Goal: Check status: Check status

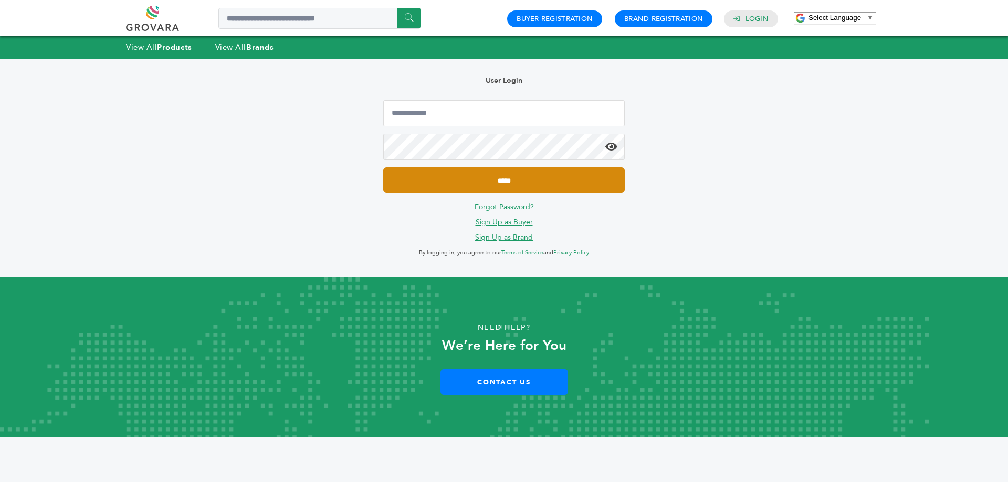
type input "**********"
click at [515, 170] on input "*****" at bounding box center [503, 180] width 241 height 26
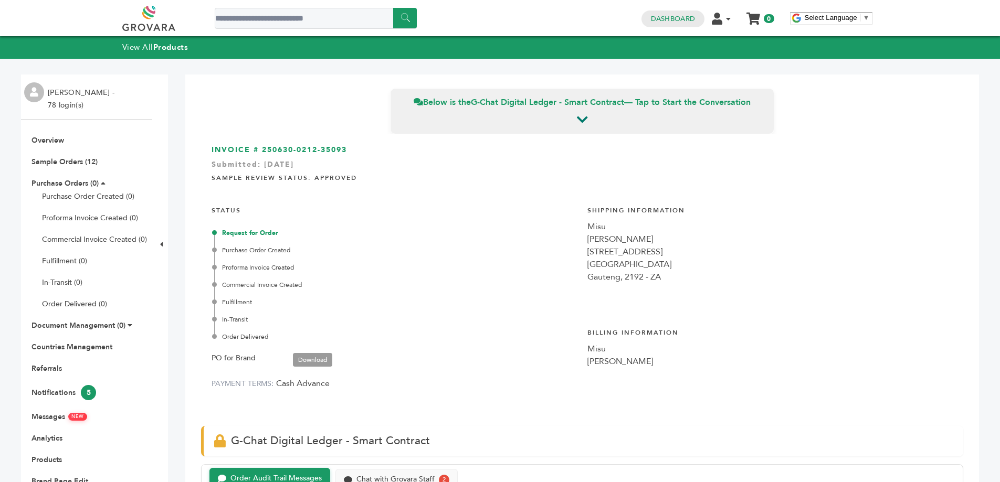
click at [70, 167] on ul "Overview Sample Orders (12) Purchase Orders (0) Purchase Order Created (0) Prof…" at bounding box center [86, 321] width 131 height 373
click at [70, 162] on link "Sample Orders (12)" at bounding box center [64, 162] width 66 height 10
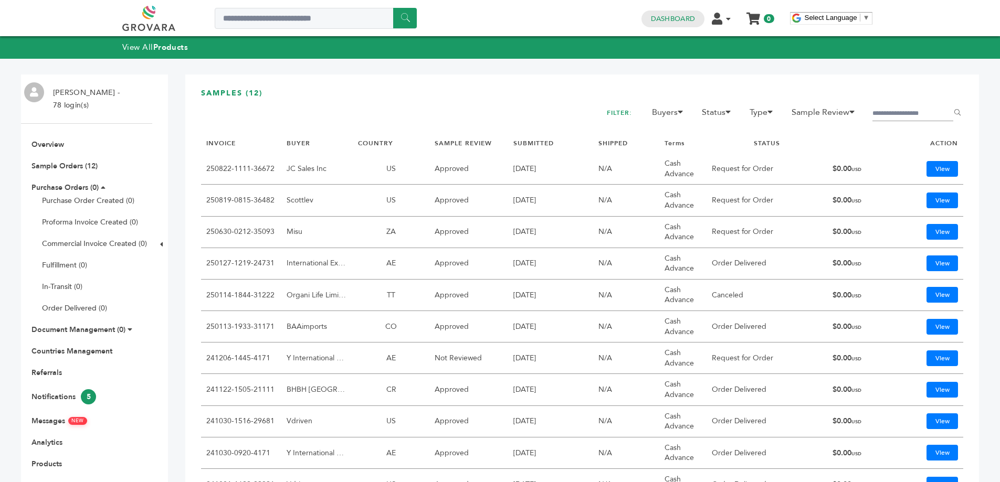
click at [230, 198] on link "250819-0815-36482" at bounding box center [240, 200] width 68 height 10
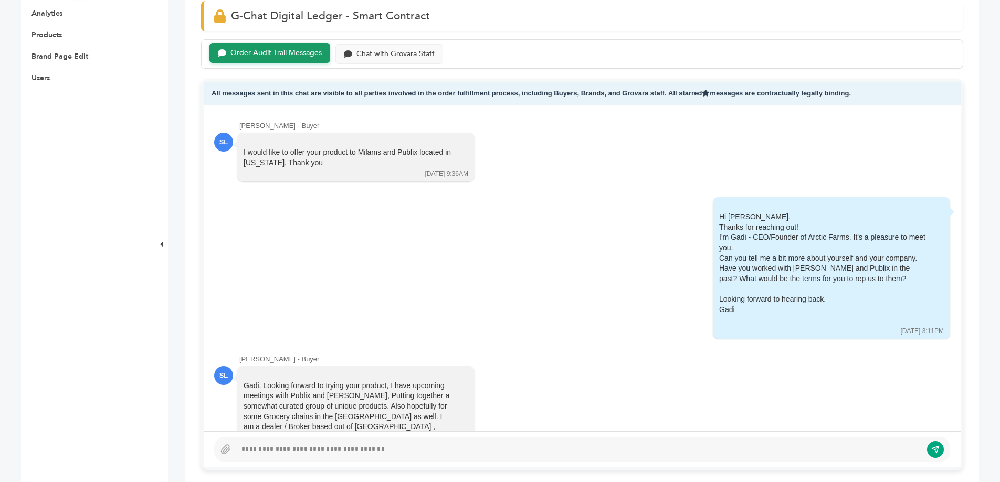
scroll to position [420, 0]
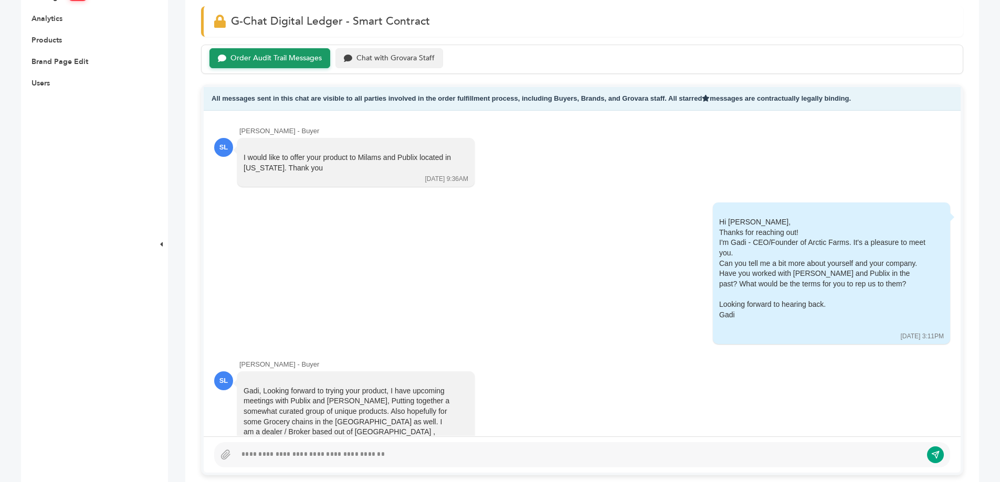
click at [408, 60] on div "Chat with Grovara Staff" at bounding box center [395, 58] width 78 height 9
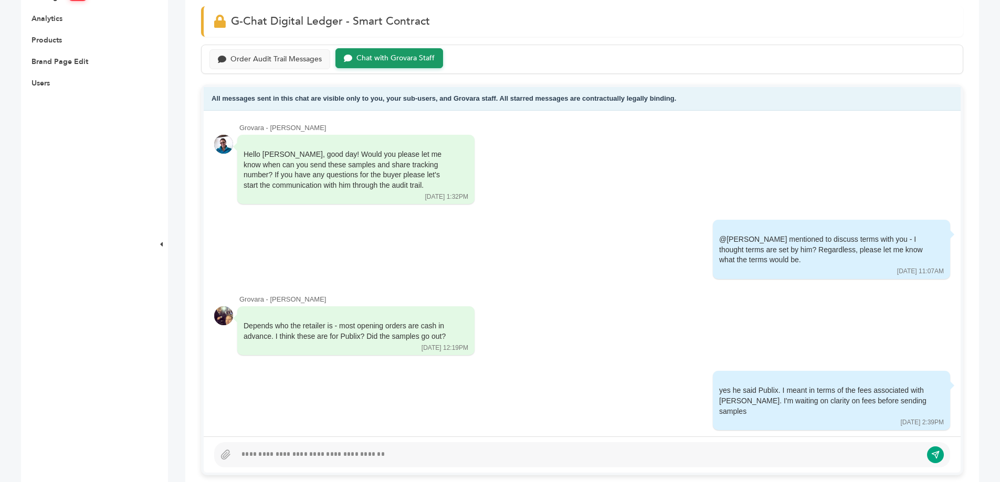
scroll to position [186, 0]
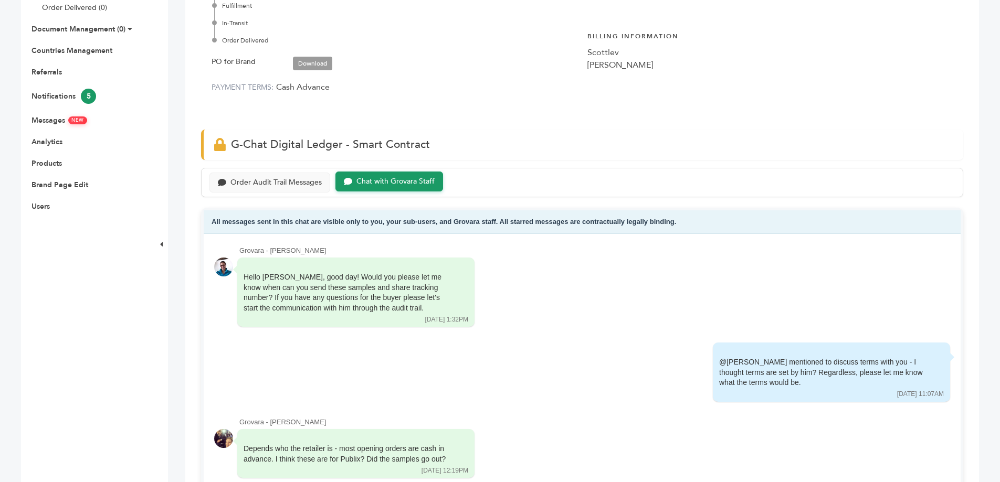
scroll to position [105, 0]
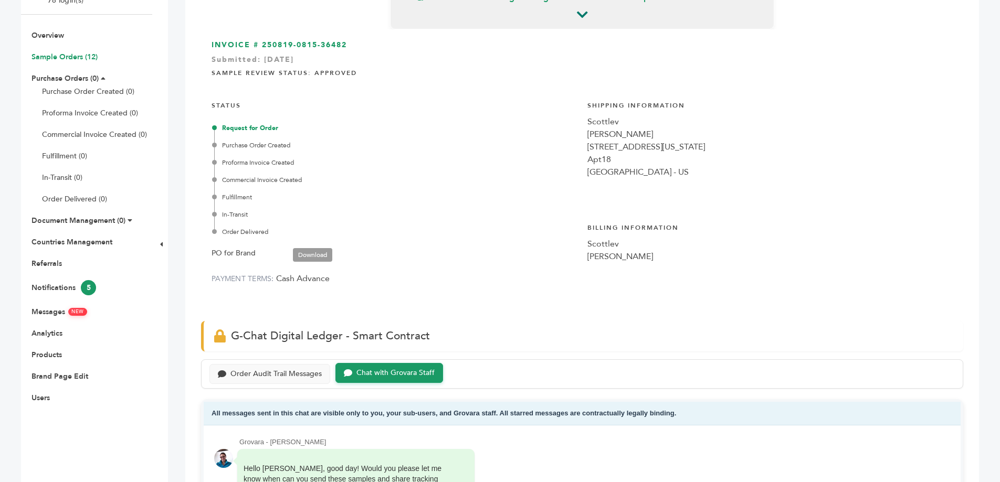
click at [80, 58] on link "Sample Orders (12)" at bounding box center [64, 57] width 66 height 10
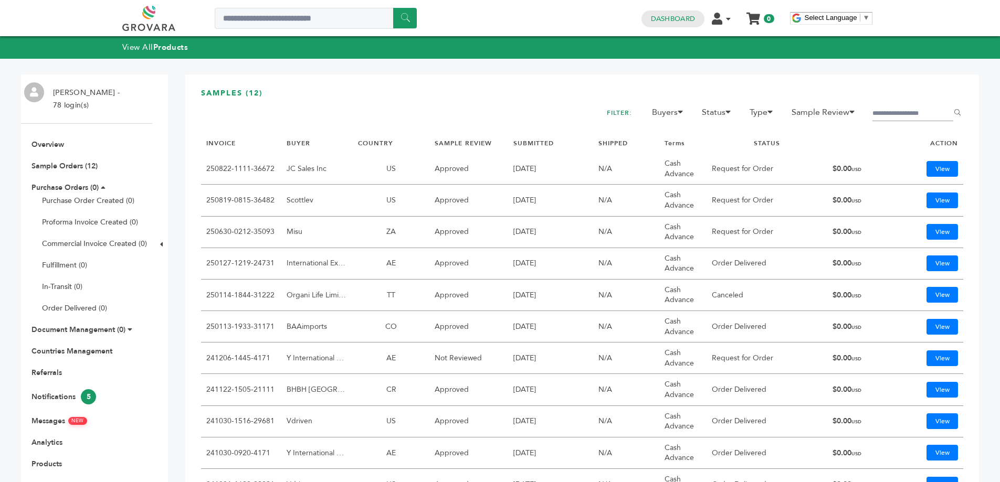
click at [243, 231] on link "250630-0212-35093" at bounding box center [240, 232] width 68 height 10
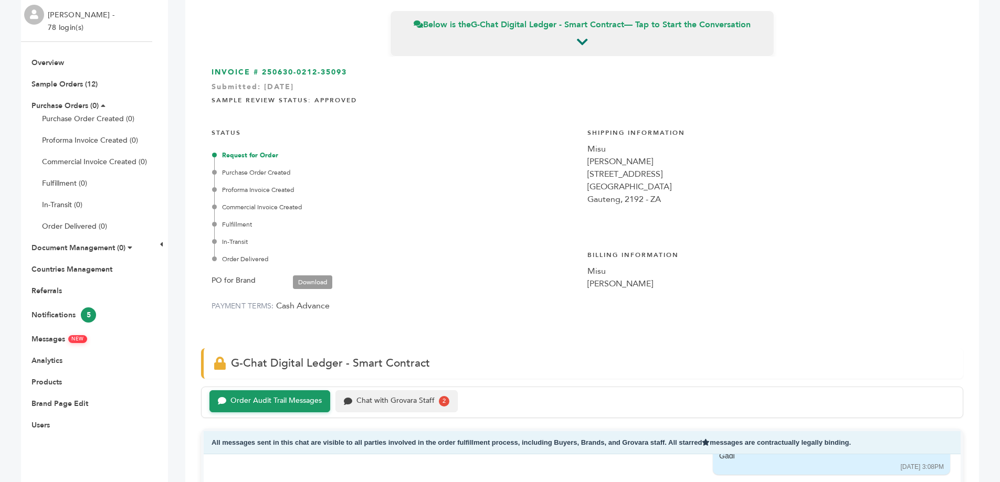
scroll to position [315, 0]
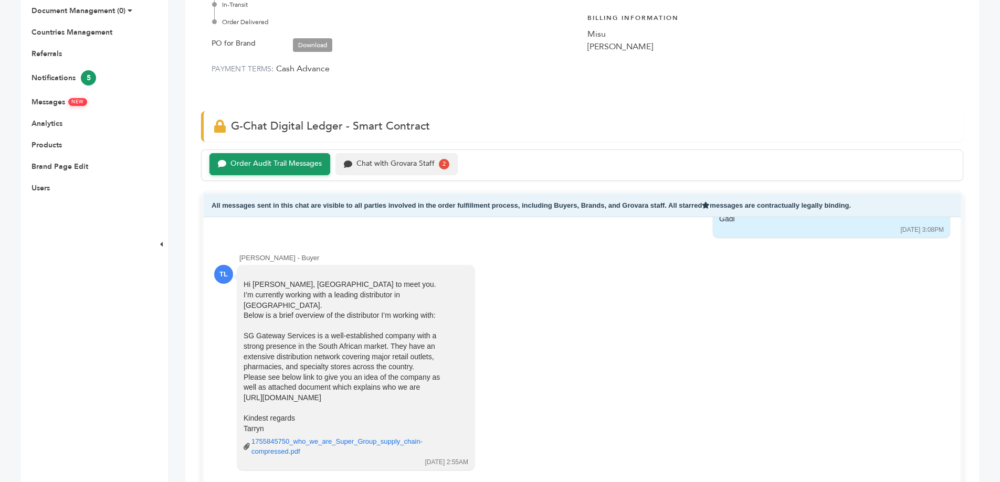
click at [381, 168] on div "Chat with Grovara Staff" at bounding box center [395, 164] width 78 height 9
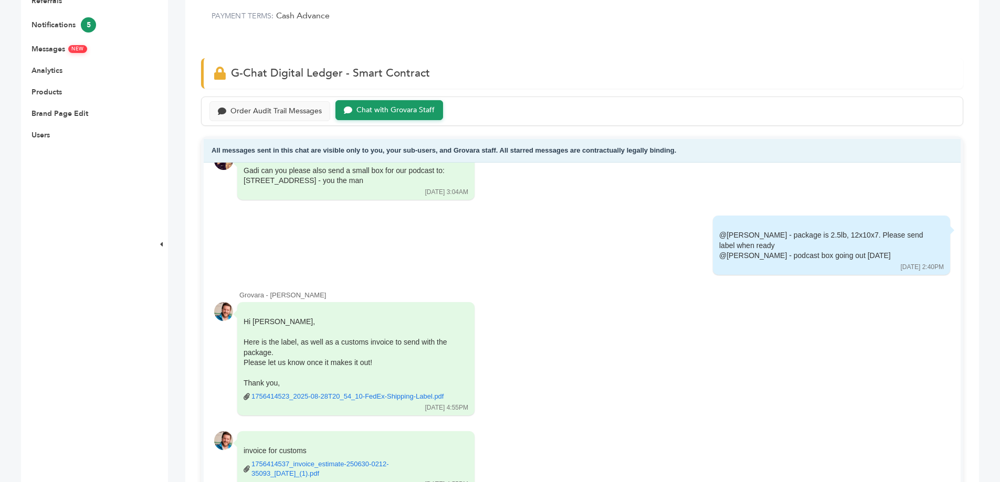
scroll to position [525, 0]
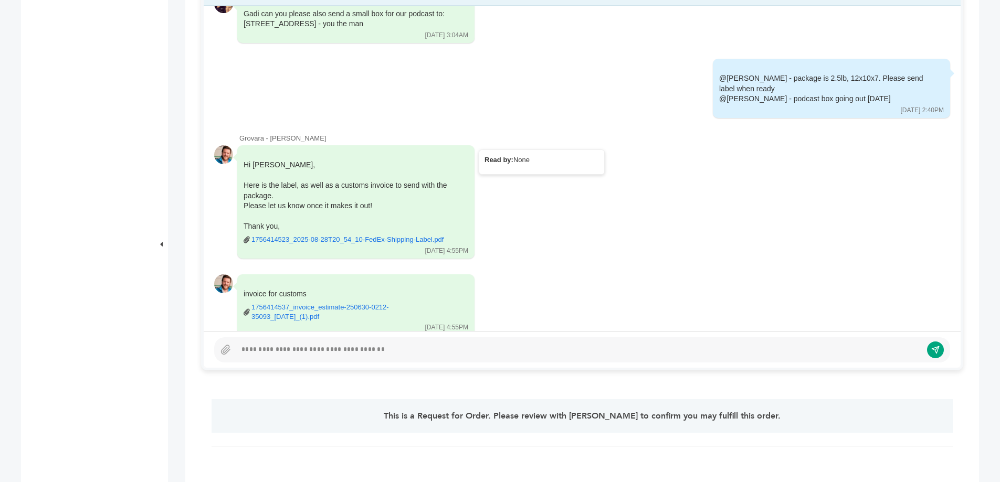
click at [418, 235] on link "1756414523_2025-08-28T20_54_10-FedEx-Shipping-Label.pdf" at bounding box center [347, 239] width 192 height 9
click at [358, 303] on link "1756414537_invoice_estimate-250630-0212-35093_[DATE]_(1).pdf" at bounding box center [352, 312] width 202 height 19
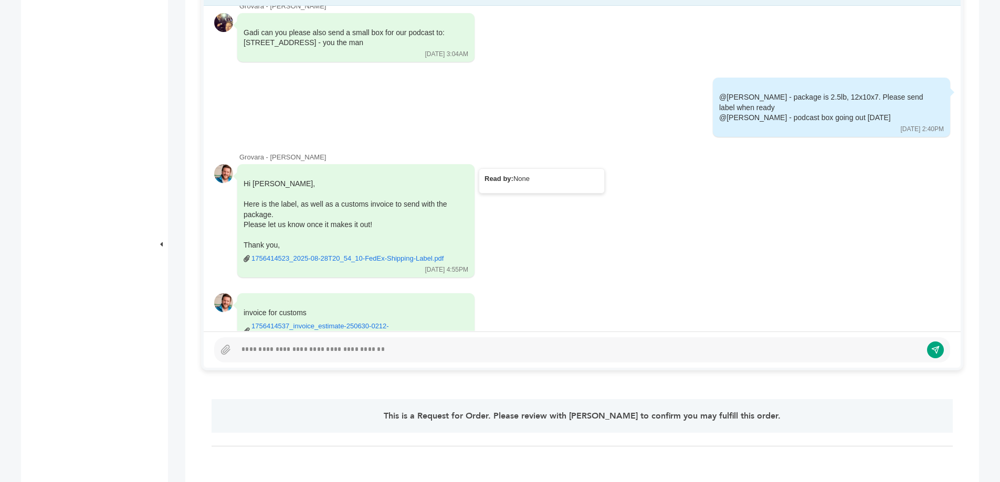
scroll to position [1219, 0]
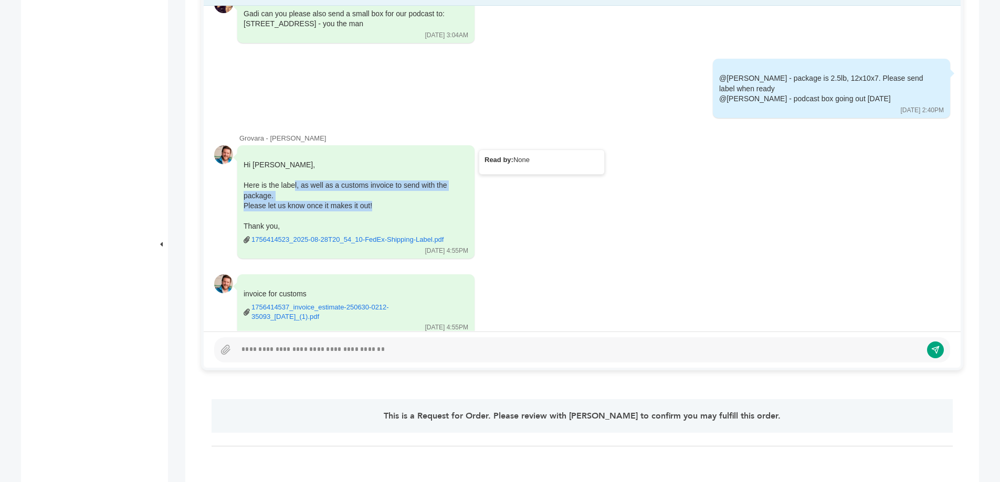
drag, startPoint x: 295, startPoint y: 166, endPoint x: 427, endPoint y: 186, distance: 133.2
click at [427, 186] on div "Hi Gadi, Here is the label, as well as a customs invoice to send with the packa…" at bounding box center [349, 202] width 210 height 85
click at [427, 201] on div "Please let us know once it makes it out!" at bounding box center [349, 206] width 210 height 10
